Goal: Information Seeking & Learning: Check status

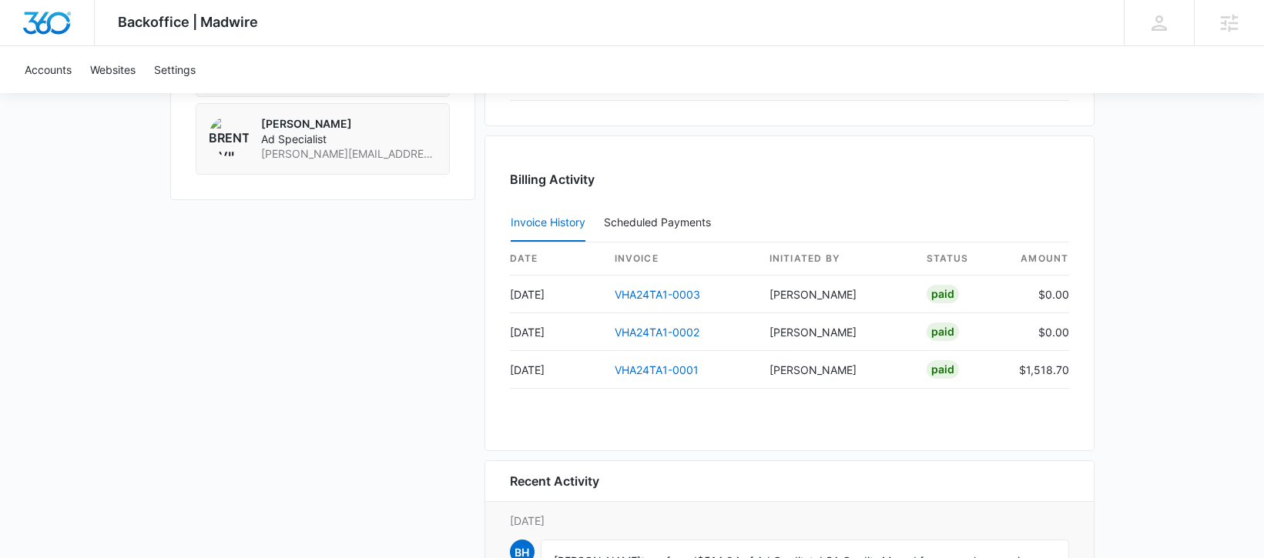
scroll to position [1442, 0]
click at [638, 215] on button "Scheduled Payments 0" at bounding box center [660, 224] width 113 height 37
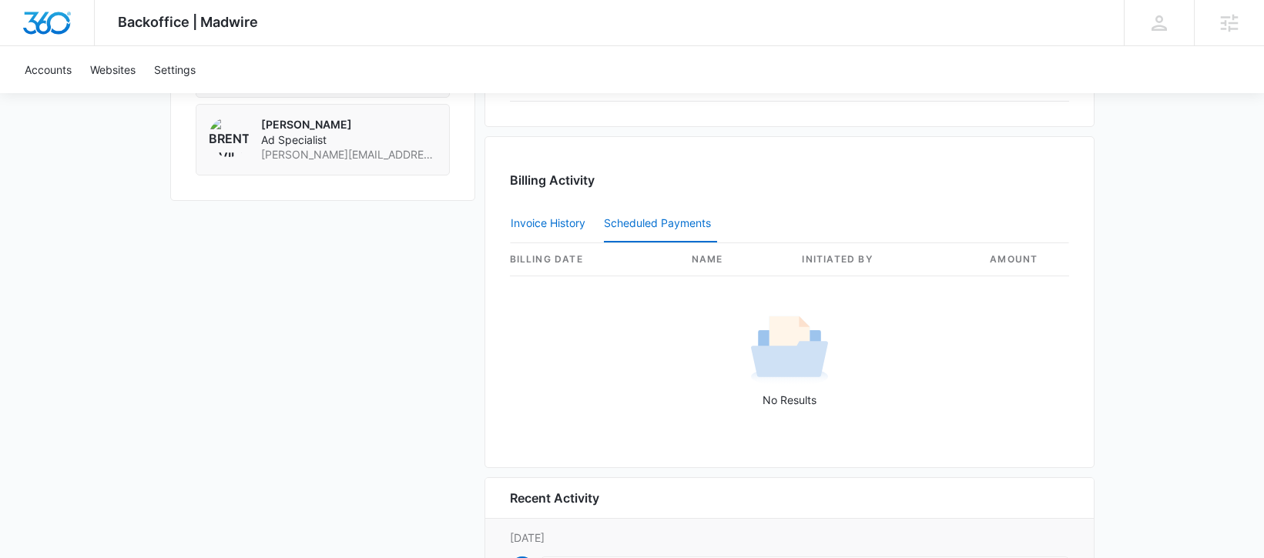
click at [564, 221] on button "Invoice History" at bounding box center [548, 224] width 75 height 37
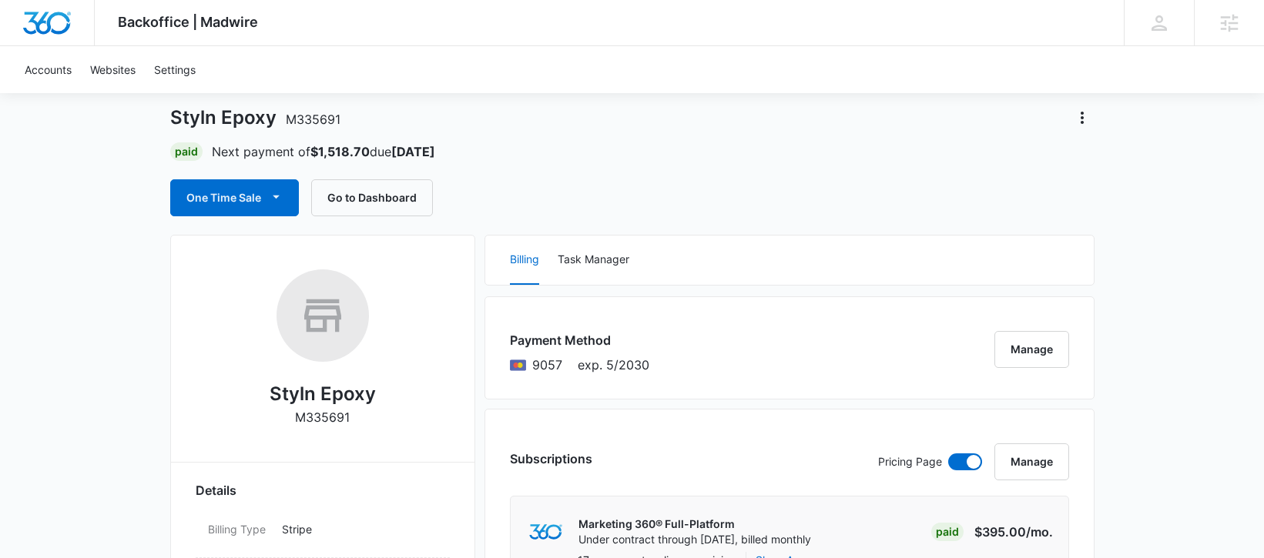
scroll to position [107, 0]
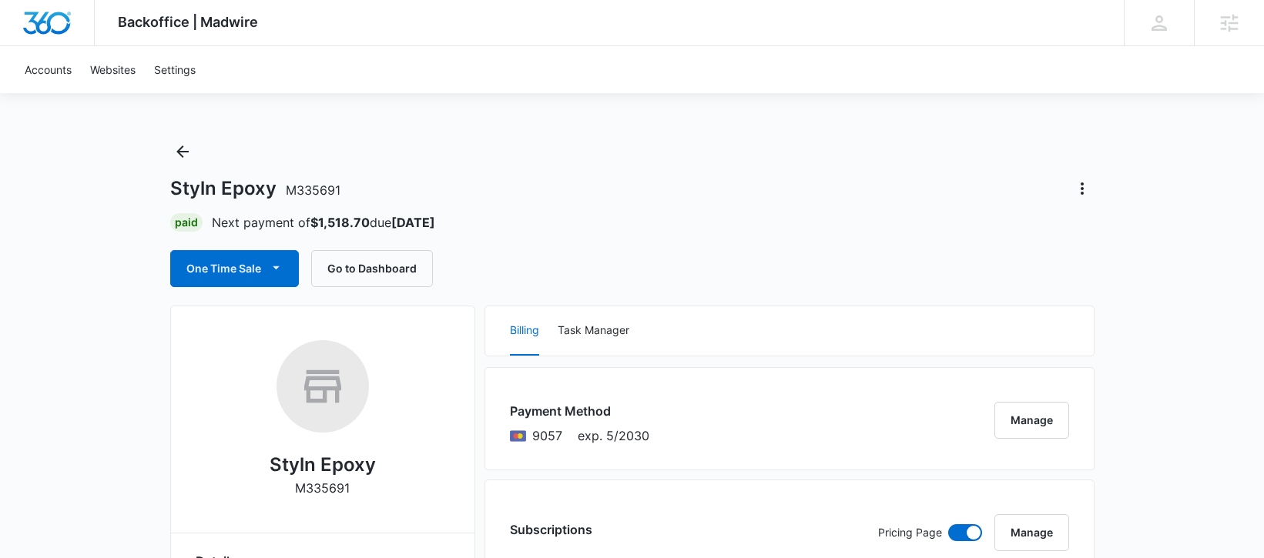
scroll to position [6, 0]
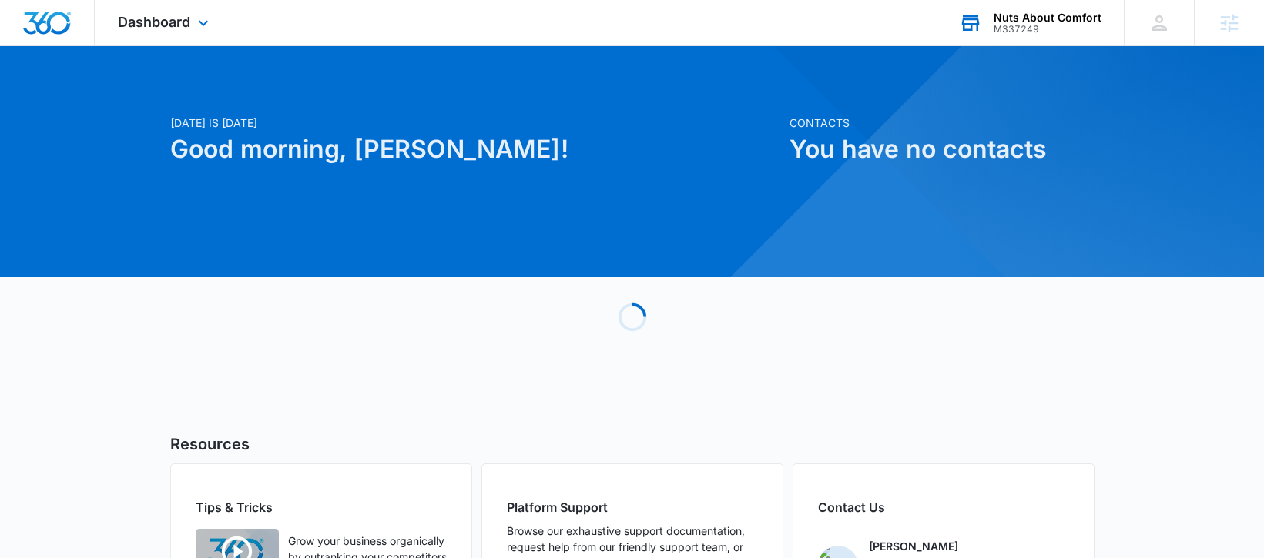
click at [1013, 22] on div "Nuts About Comfort" at bounding box center [1047, 18] width 108 height 12
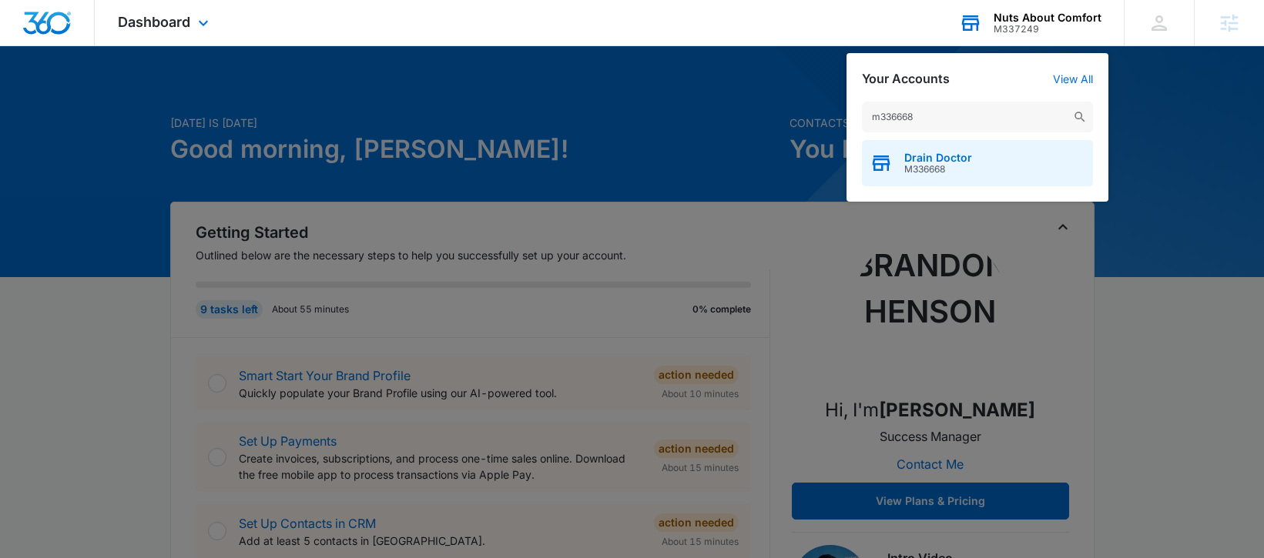
type input "m336668"
click at [939, 165] on span "M336668" at bounding box center [938, 169] width 68 height 11
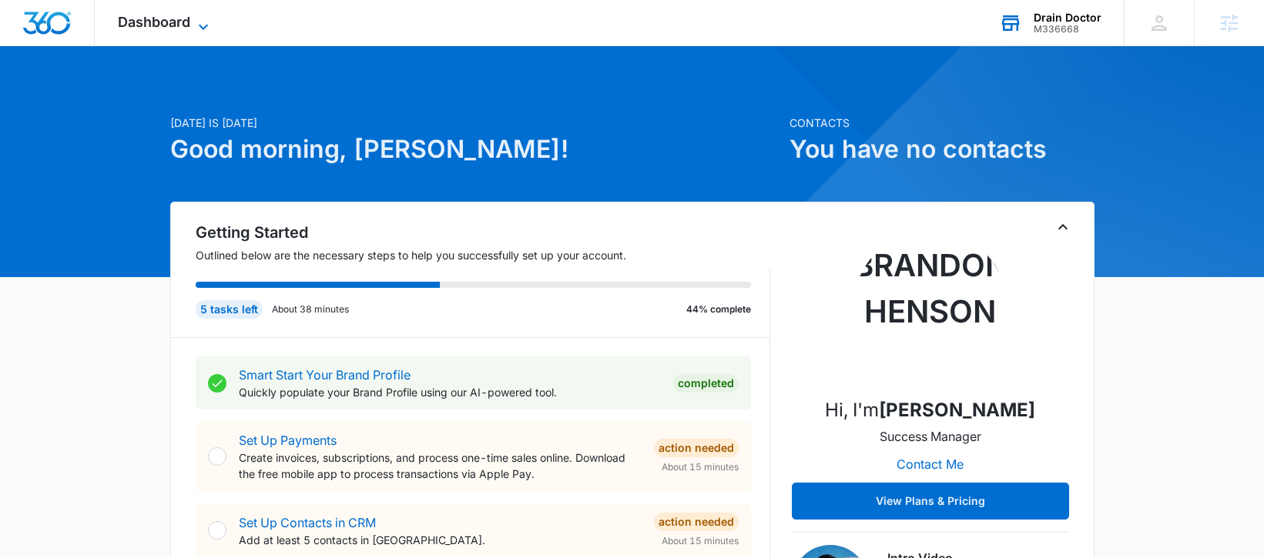
click at [157, 29] on span "Dashboard" at bounding box center [154, 22] width 72 height 16
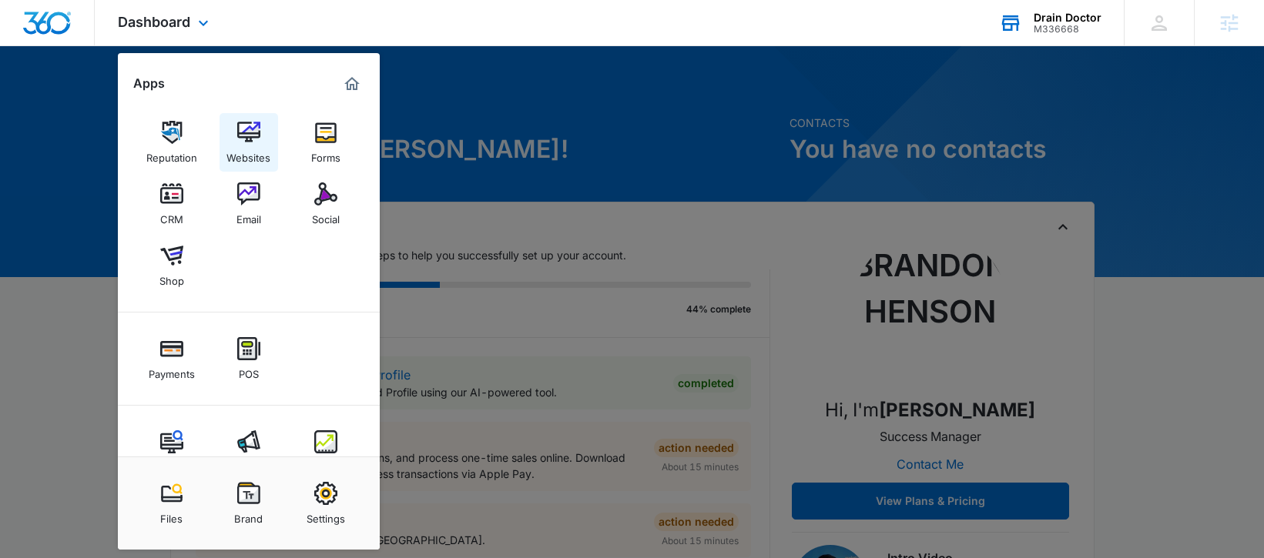
click at [260, 135] on link "Websites" at bounding box center [248, 142] width 59 height 59
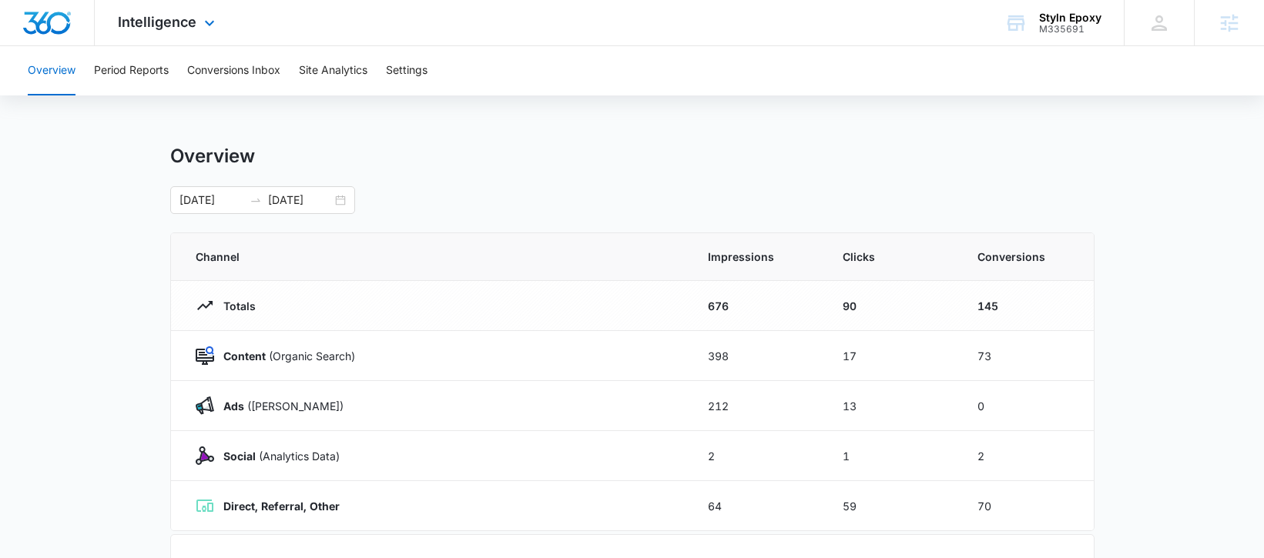
click at [152, 32] on div "Intelligence Apps Reputation Websites Forms CRM Email Social Shop Payments POS …" at bounding box center [168, 22] width 147 height 45
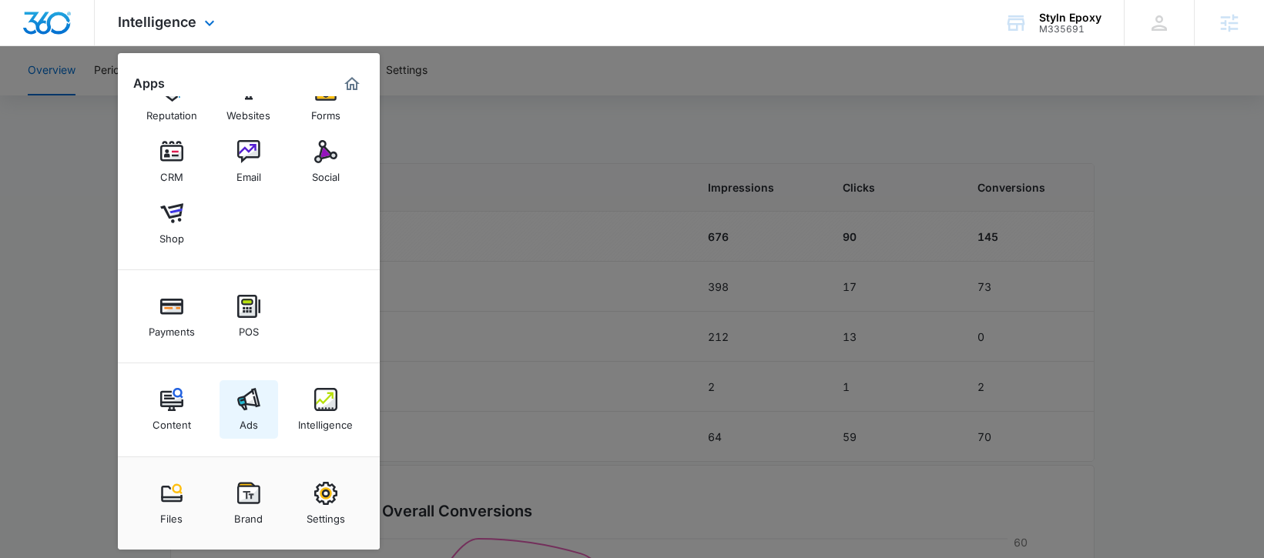
scroll to position [87, 0]
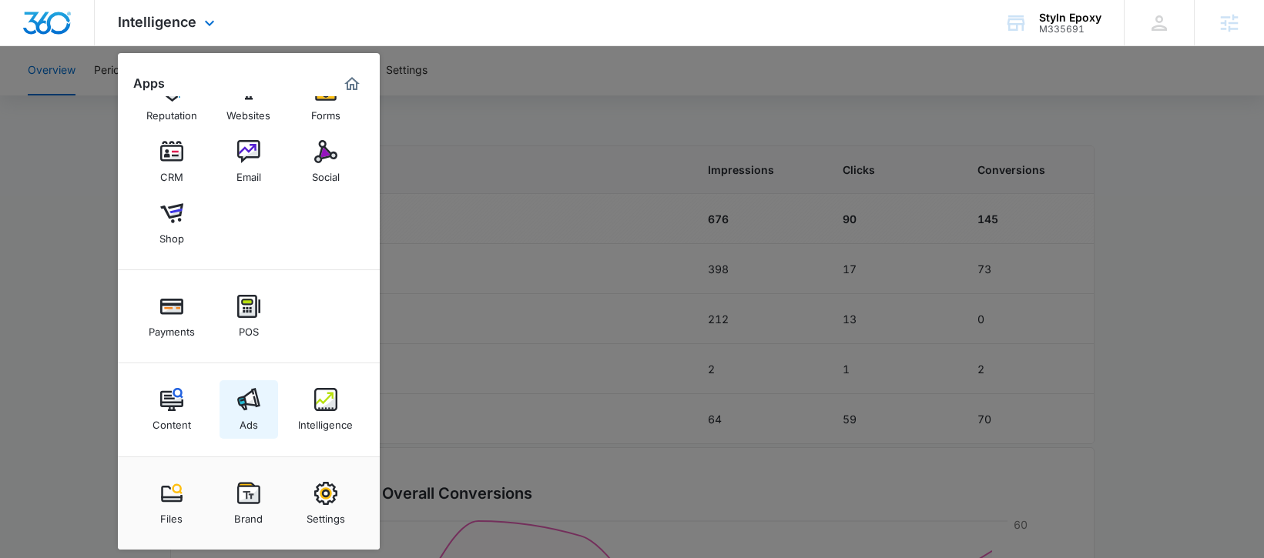
click at [250, 419] on div "Ads" at bounding box center [248, 421] width 18 height 20
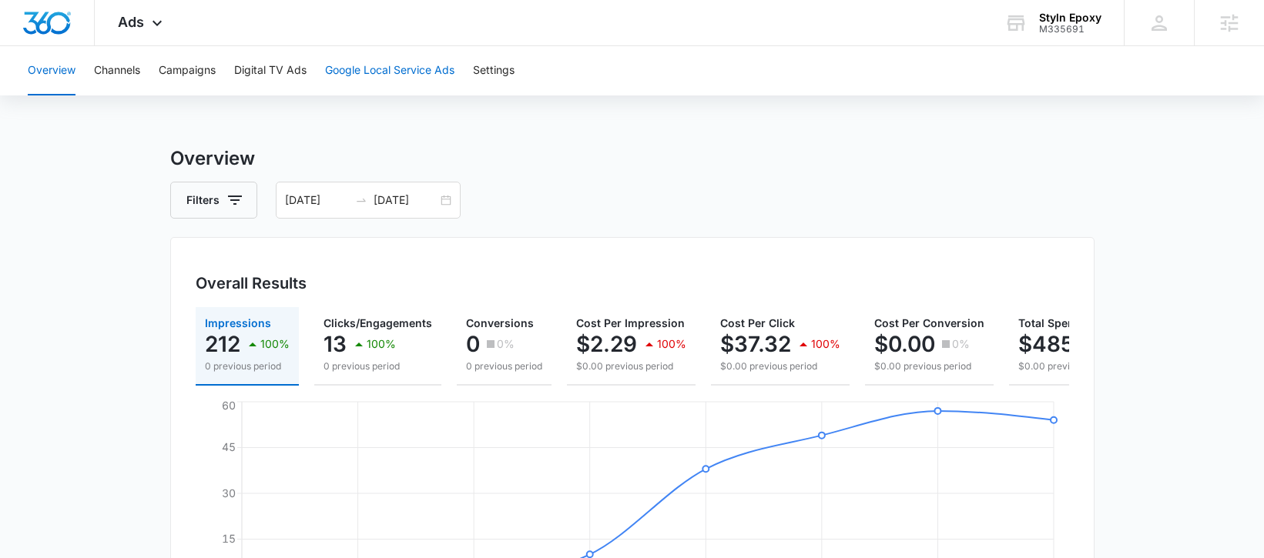
click at [377, 68] on button "Google Local Service Ads" at bounding box center [389, 70] width 129 height 49
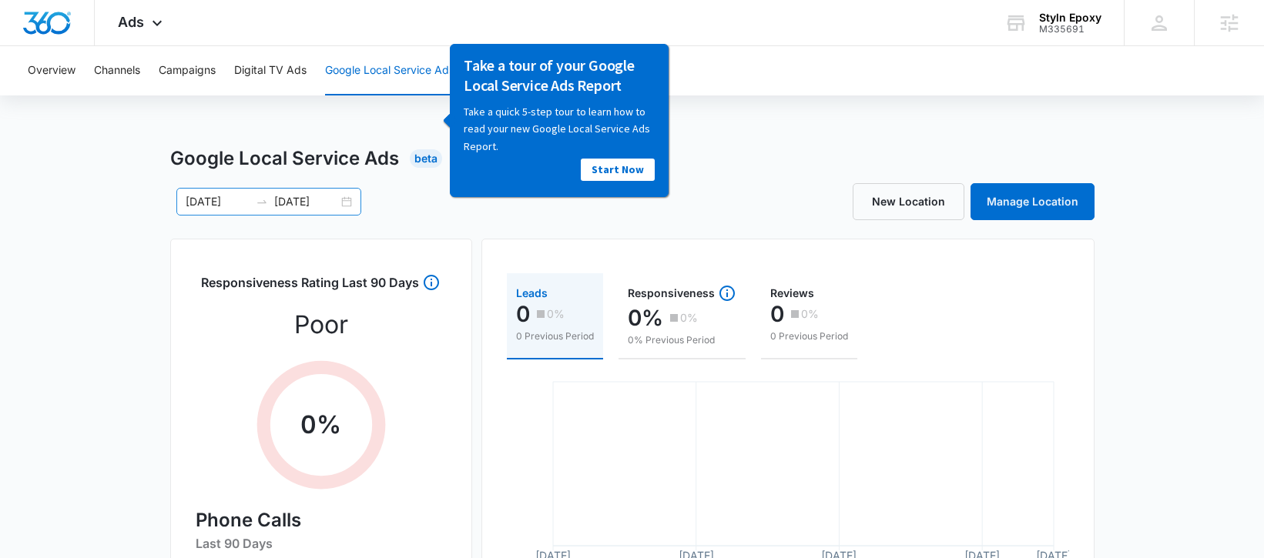
click at [352, 201] on div "[DATE] [DATE]" at bounding box center [268, 202] width 185 height 28
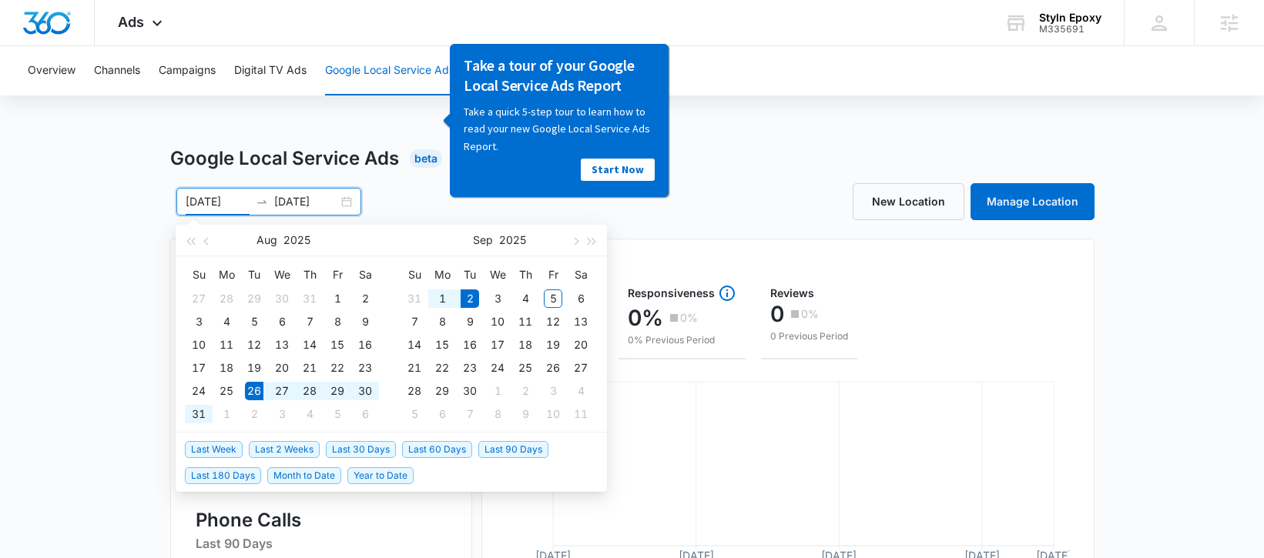
click at [348, 201] on div "[DATE] [DATE]" at bounding box center [268, 202] width 185 height 28
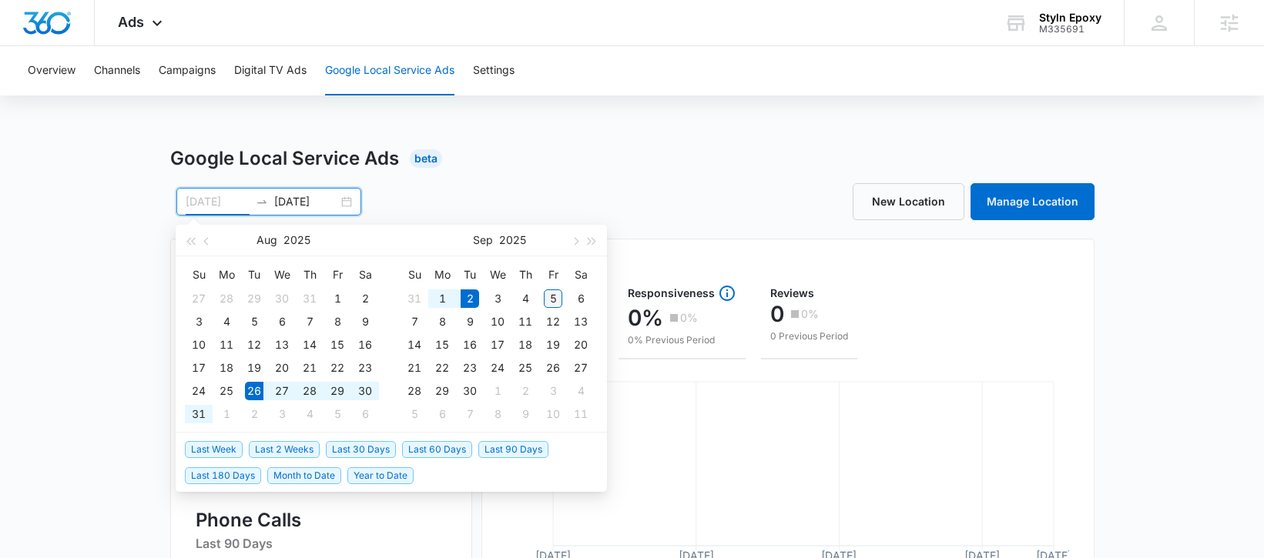
type input "[DATE]"
click at [549, 294] on div "5" at bounding box center [553, 299] width 18 height 18
click at [217, 200] on input "[DATE]" at bounding box center [218, 201] width 64 height 17
type input "[DATE]"
click at [253, 387] on div "26" at bounding box center [254, 391] width 18 height 18
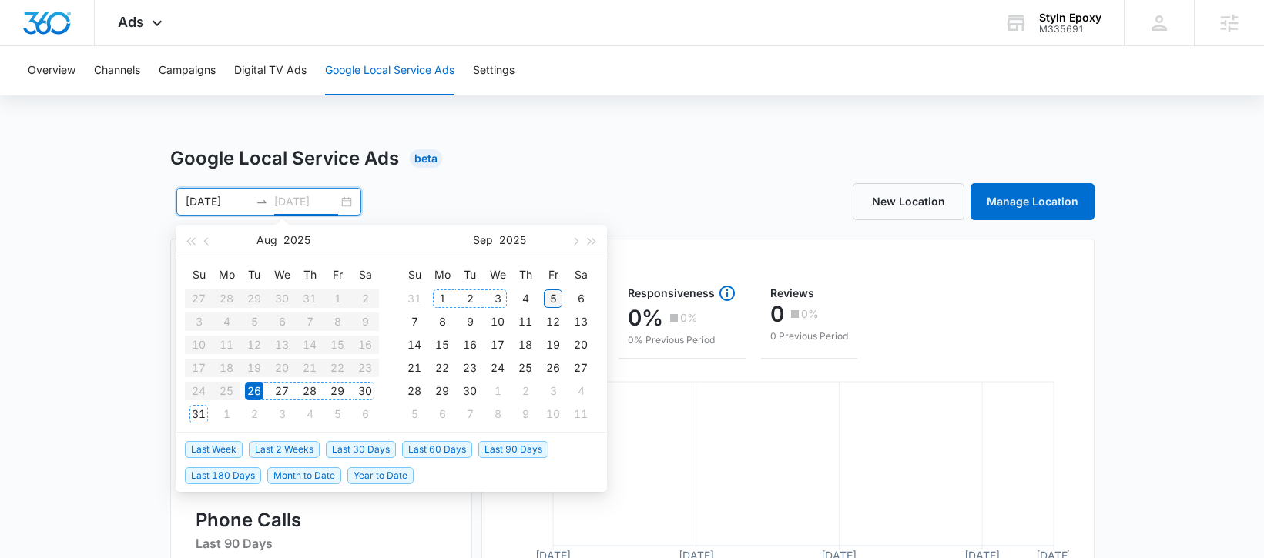
type input "[DATE]"
click at [549, 298] on div "5" at bounding box center [553, 299] width 18 height 18
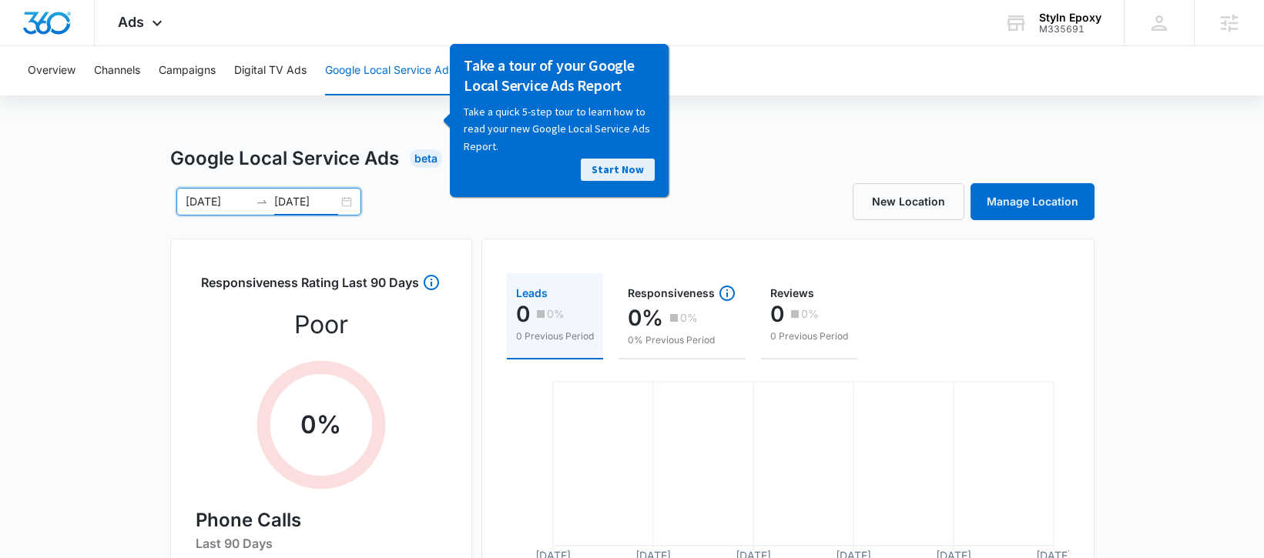
click at [618, 171] on link "Start Now" at bounding box center [617, 169] width 74 height 22
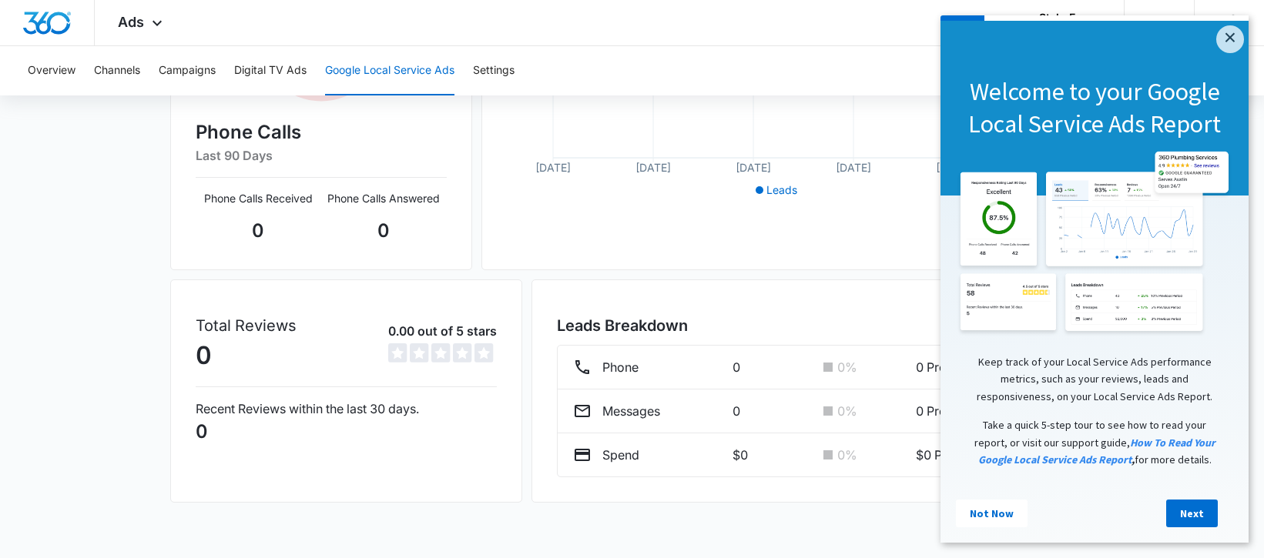
scroll to position [20, 0]
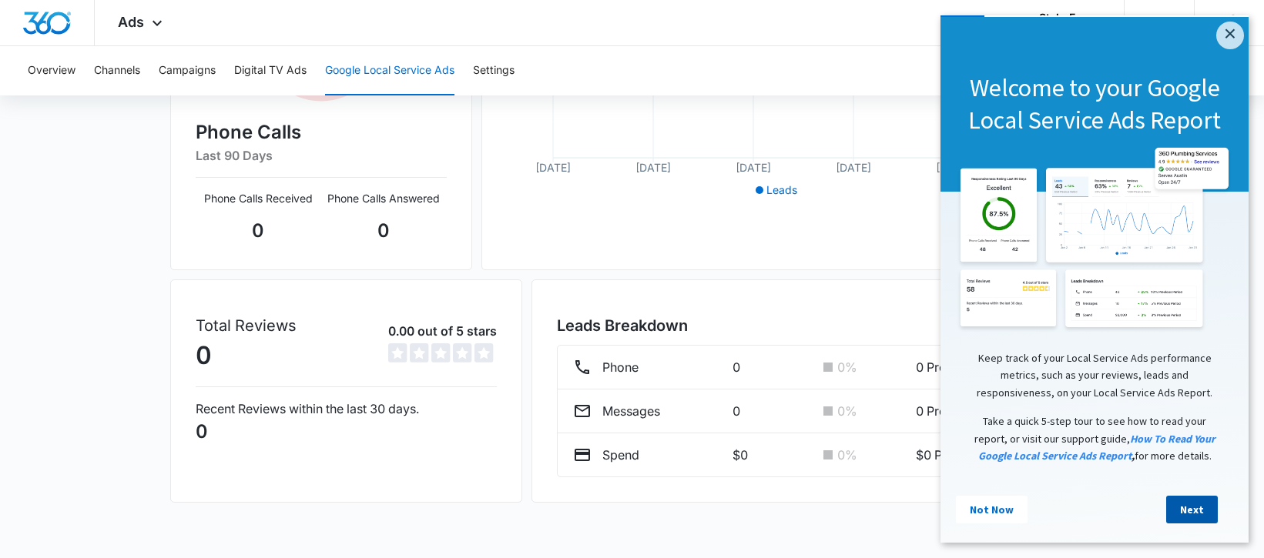
click at [1191, 504] on link "Next" at bounding box center [1192, 510] width 52 height 28
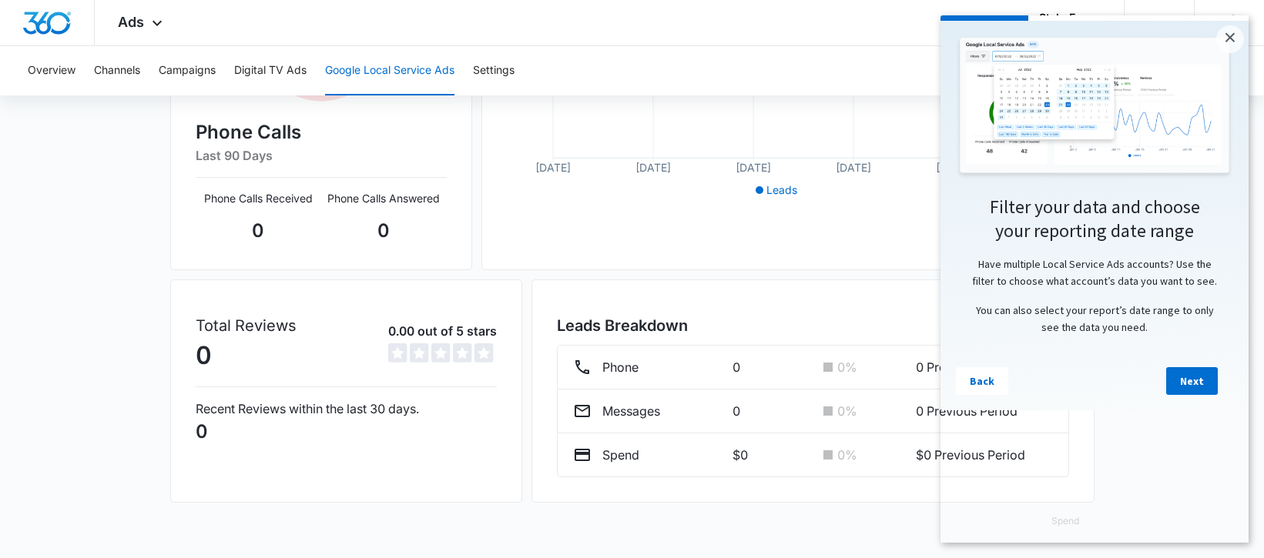
scroll to position [0, 0]
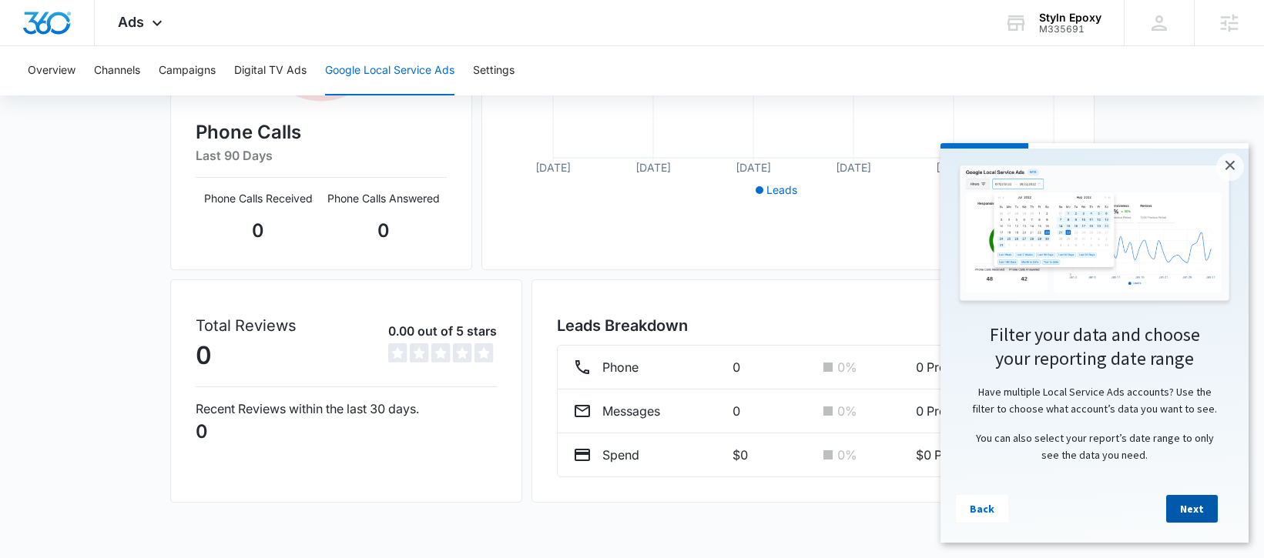
click at [1191, 514] on link "Next" at bounding box center [1192, 509] width 52 height 28
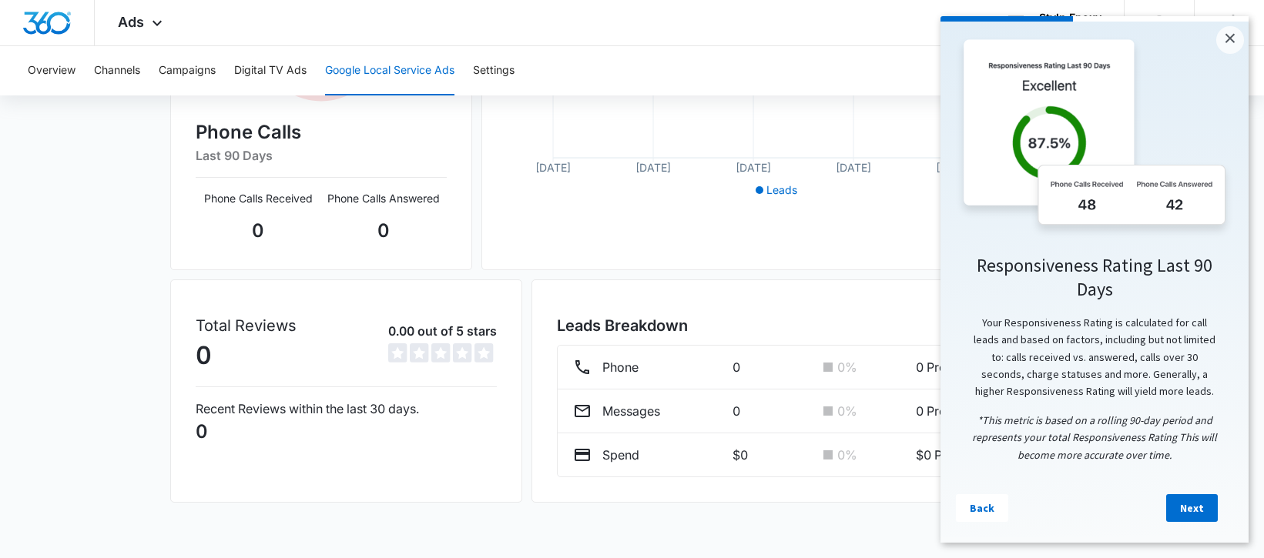
click at [1191, 514] on link "Next" at bounding box center [1192, 508] width 52 height 28
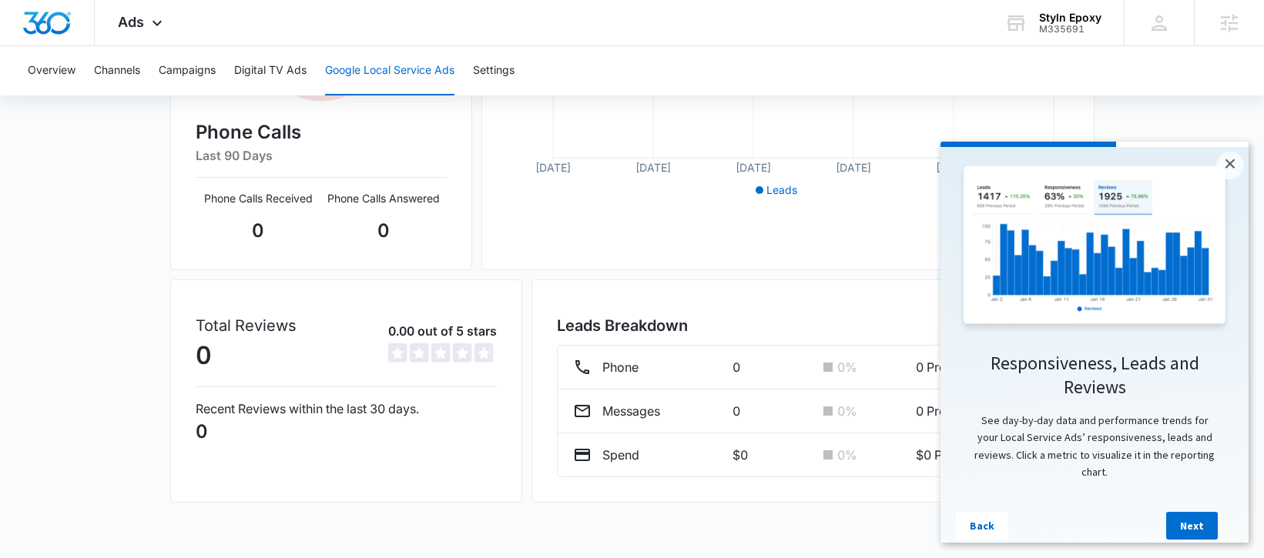
click at [1191, 514] on link "Next" at bounding box center [1192, 526] width 52 height 28
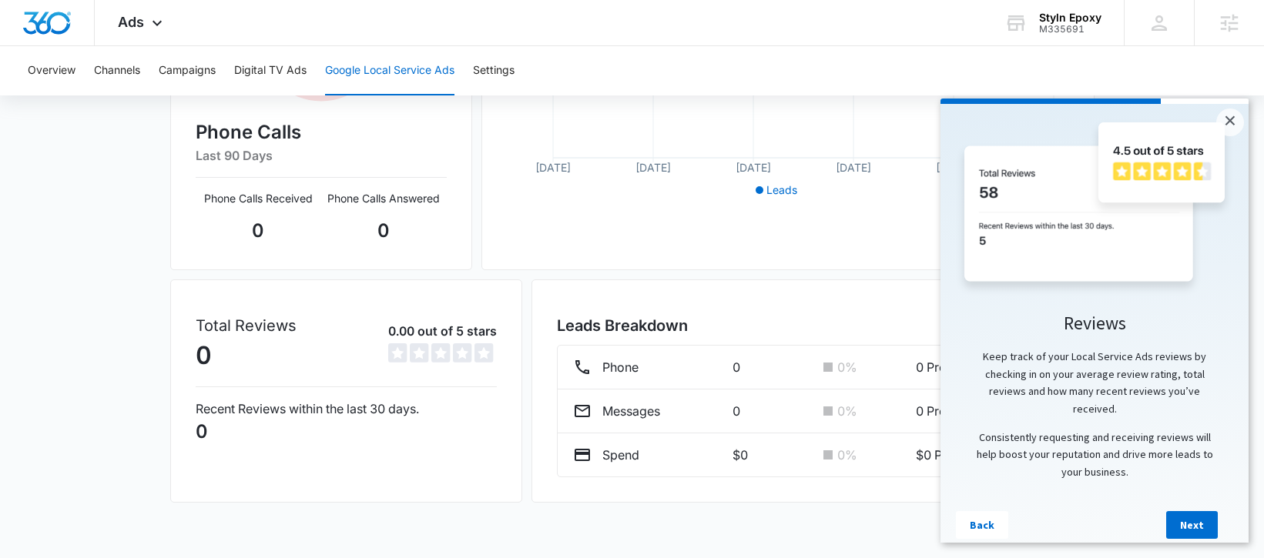
click at [1191, 514] on link "Next" at bounding box center [1192, 525] width 52 height 28
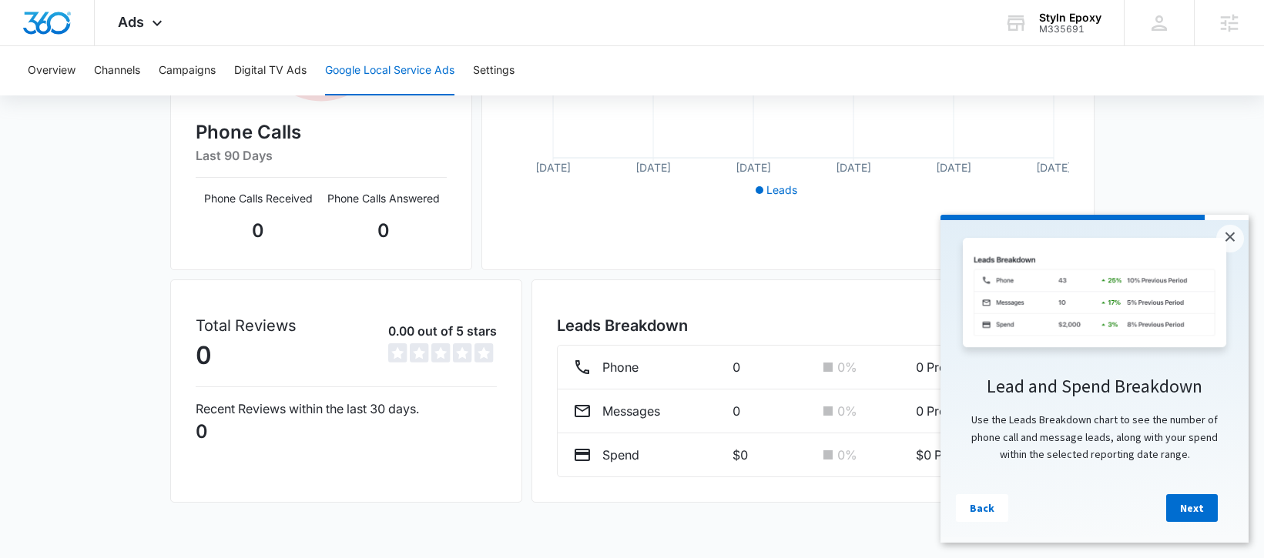
click at [1191, 514] on link "Next" at bounding box center [1192, 508] width 52 height 28
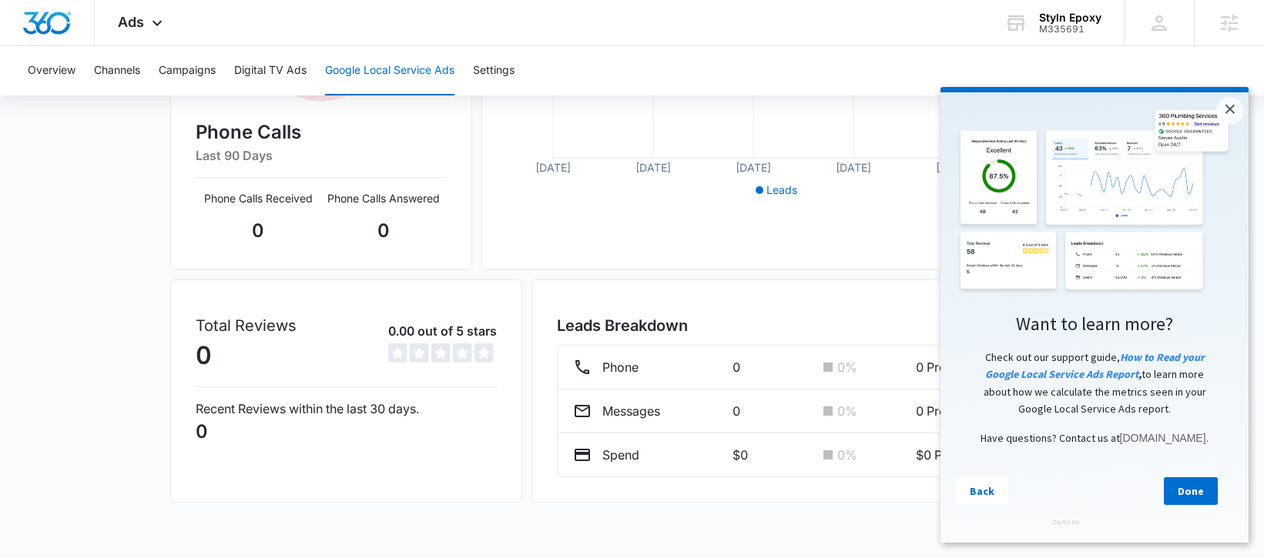
click at [1191, 505] on link "Done" at bounding box center [1191, 491] width 54 height 28
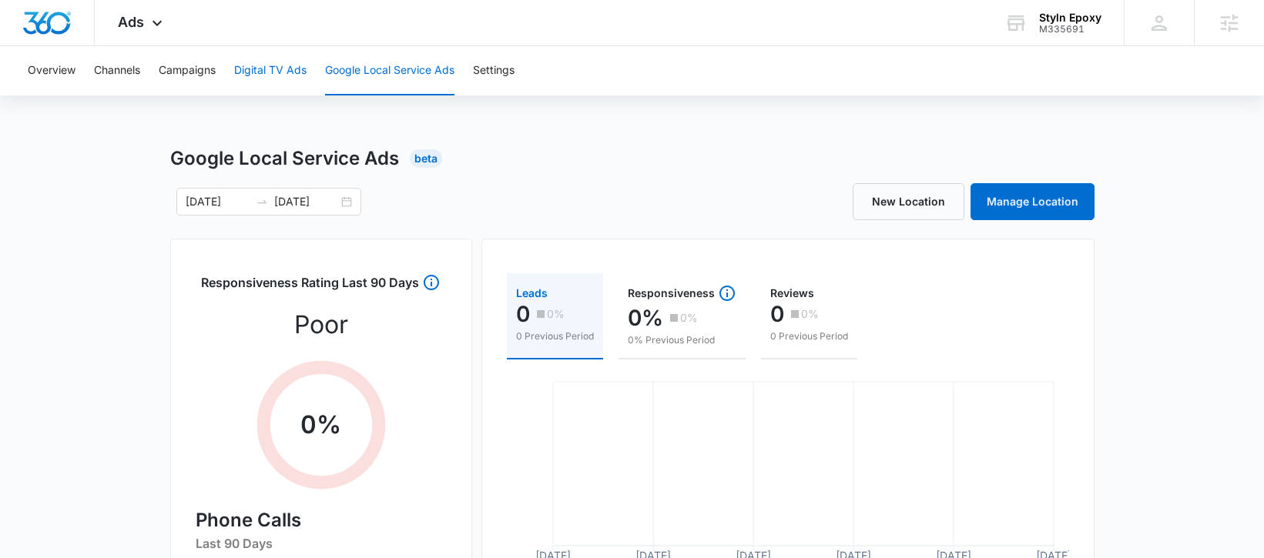
click at [265, 70] on button "Digital TV Ads" at bounding box center [270, 70] width 72 height 49
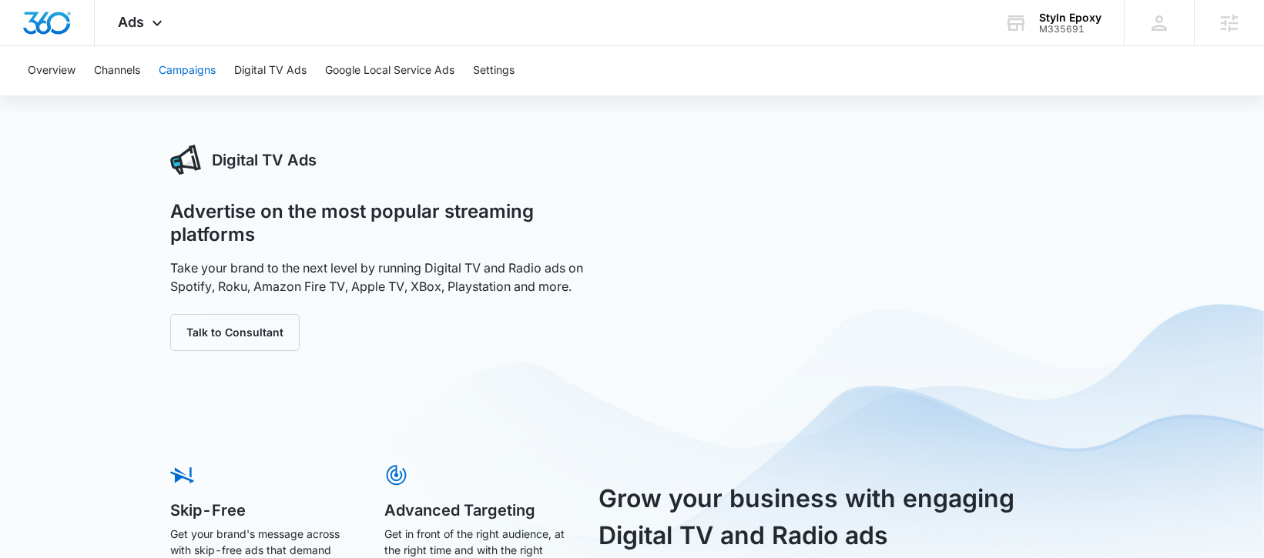
click at [190, 69] on button "Campaigns" at bounding box center [187, 70] width 57 height 49
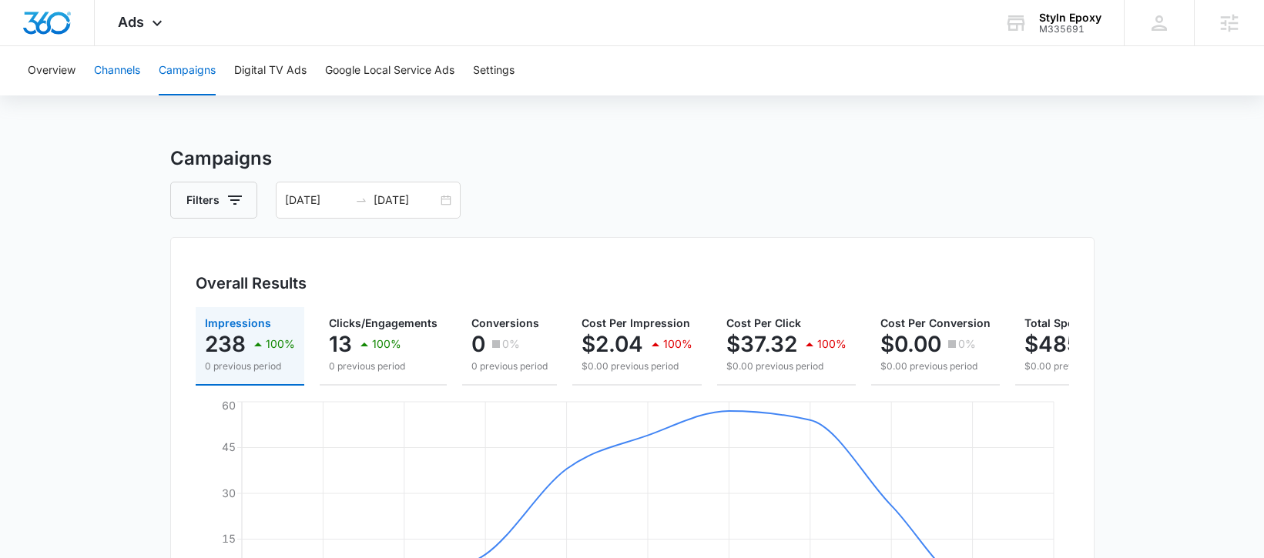
click at [120, 72] on button "Channels" at bounding box center [117, 70] width 46 height 49
click at [59, 75] on button "Overview" at bounding box center [52, 70] width 48 height 49
click at [136, 30] on div "Ads Apps Reputation Websites Forms CRM Email Social Shop Payments POS Content A…" at bounding box center [142, 22] width 95 height 45
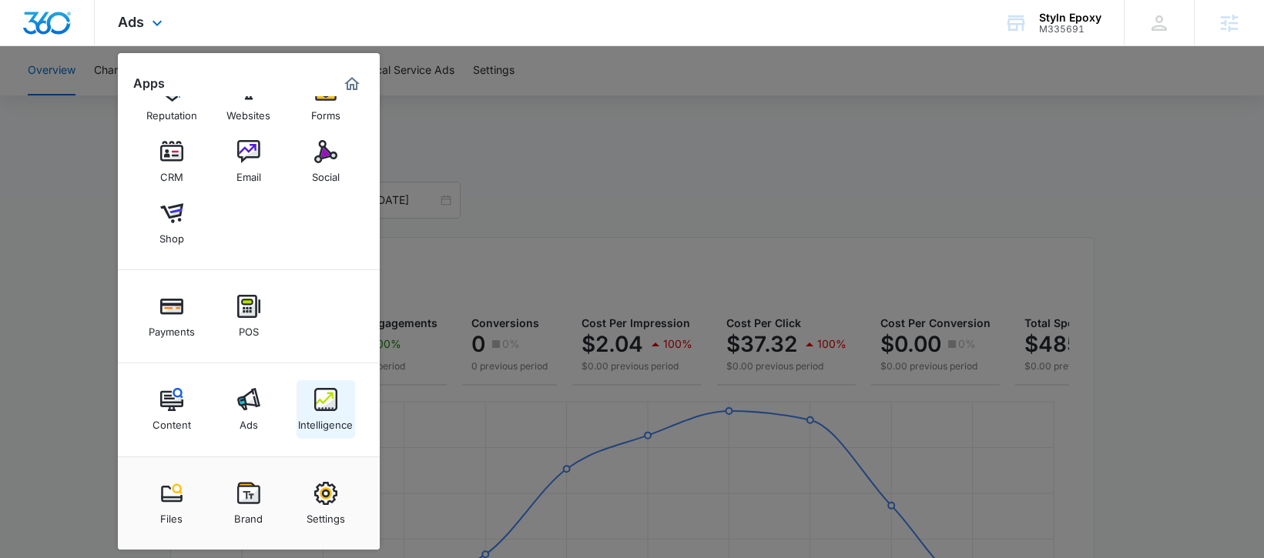
click at [335, 418] on div "Intelligence" at bounding box center [325, 421] width 55 height 20
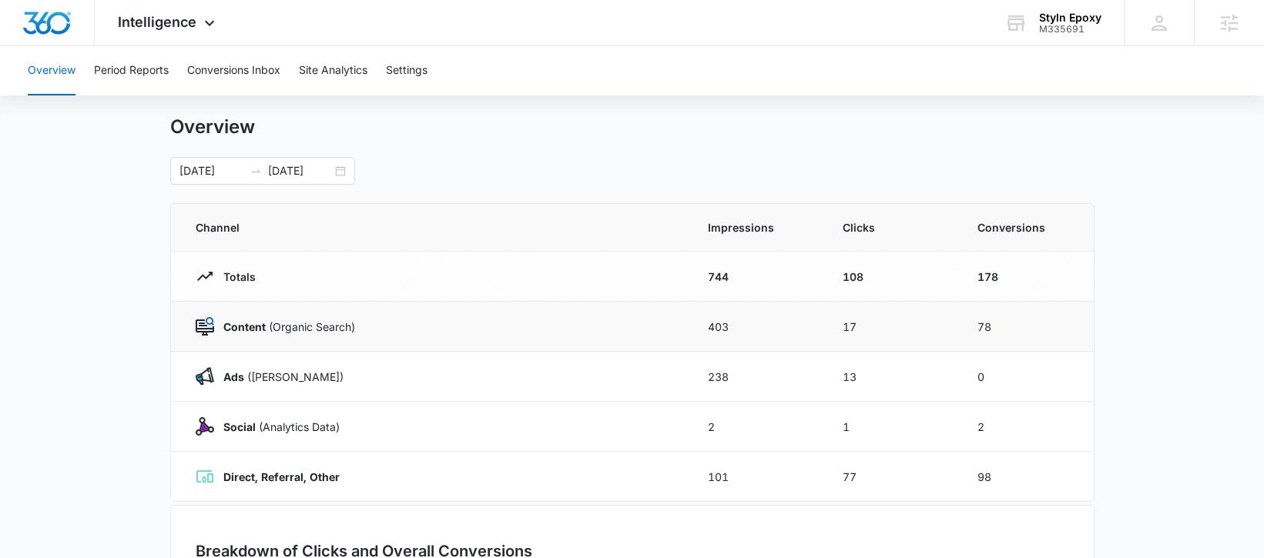
scroll to position [32, 0]
click at [139, 70] on button "Period Reports" at bounding box center [131, 70] width 75 height 49
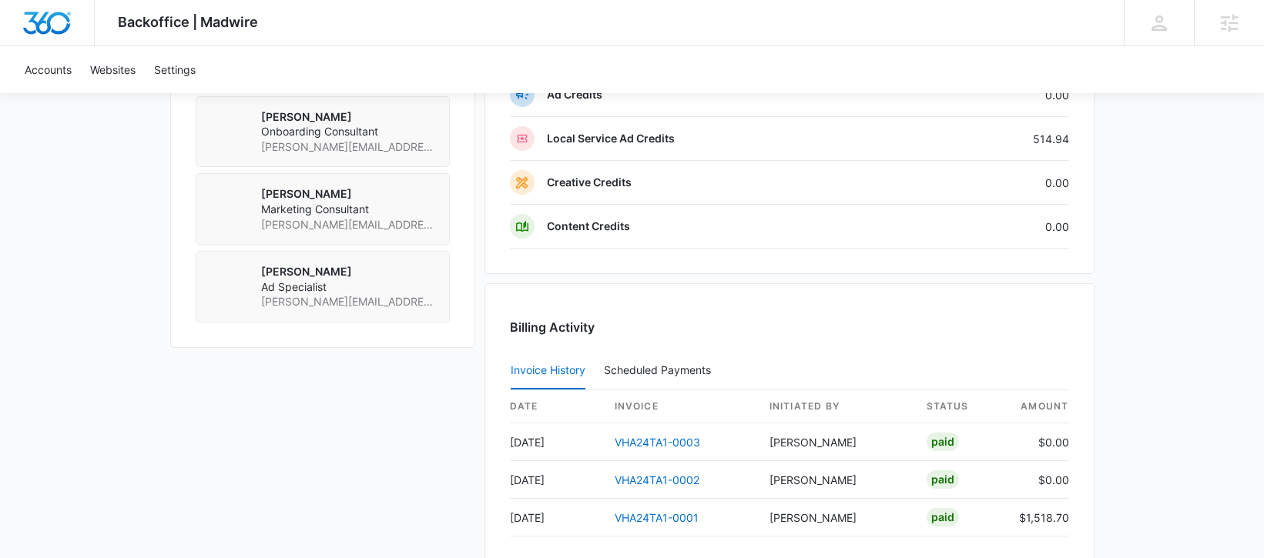
scroll to position [1307, 0]
